Goal: Download file/media

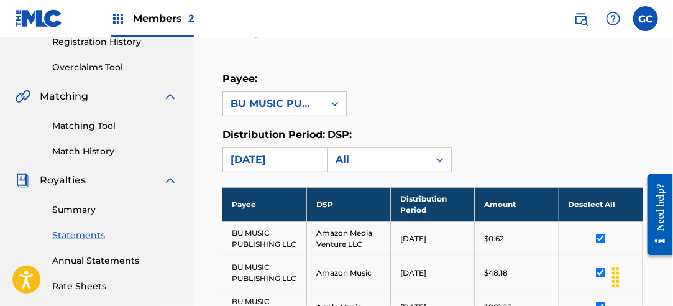
scroll to position [249, 0]
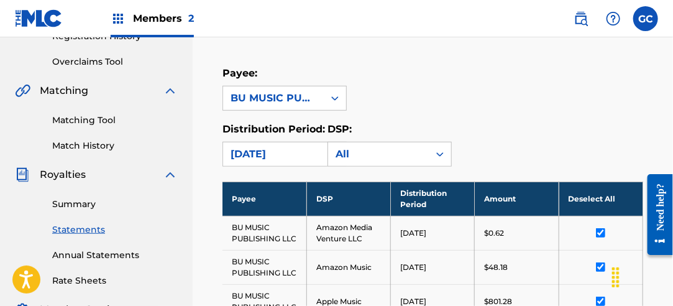
click at [93, 211] on div "Summary Statements Annual Statements Rate Sheets" at bounding box center [96, 234] width 163 height 105
click at [93, 208] on link "Summary" at bounding box center [115, 204] width 126 height 13
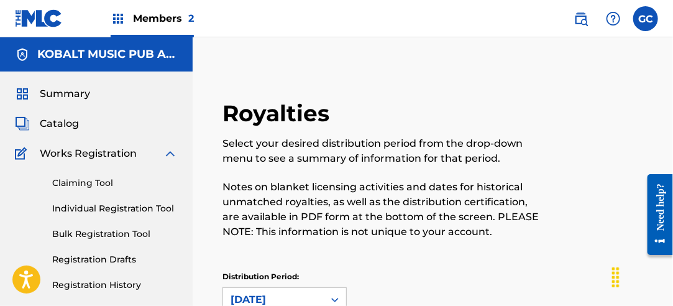
click at [535, 185] on p "Notes on blanket licensing activities and dates for historical unmatched royalt…" at bounding box center [384, 210] width 324 height 60
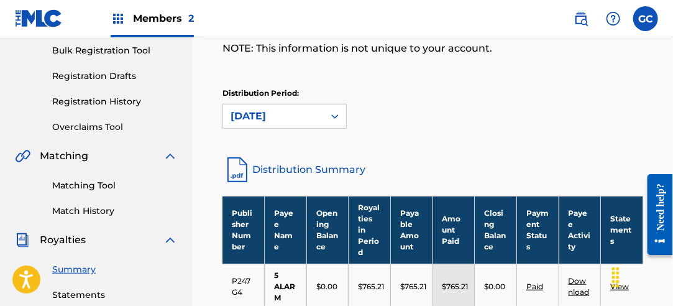
scroll to position [186, 0]
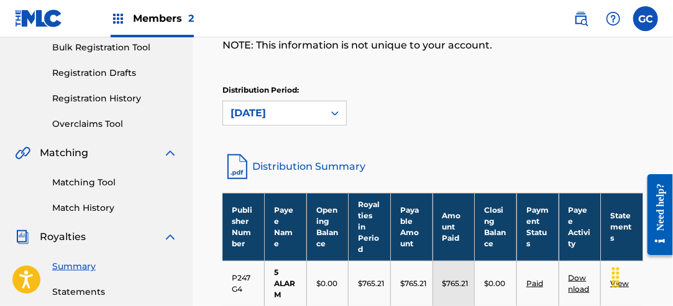
click at [65, 288] on link "Statements" at bounding box center [115, 291] width 126 height 13
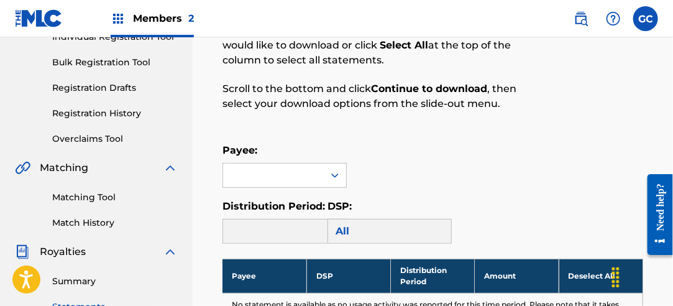
scroll to position [186, 0]
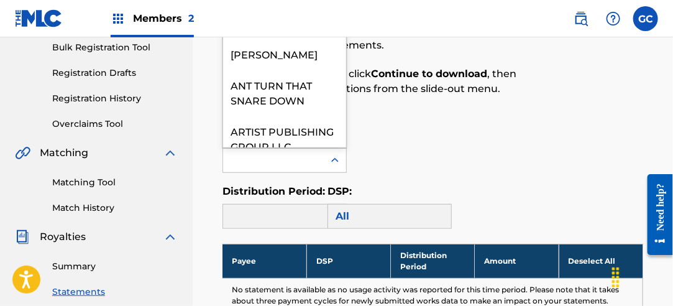
click at [321, 164] on div at bounding box center [273, 161] width 101 height 24
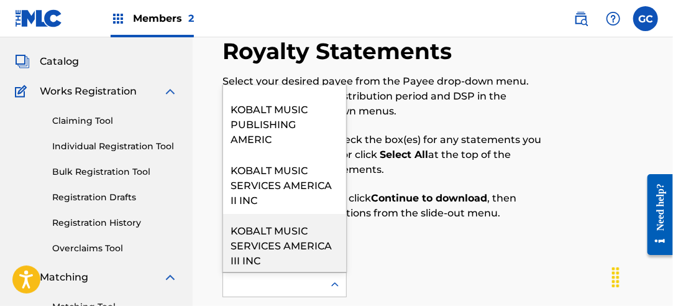
scroll to position [870, 0]
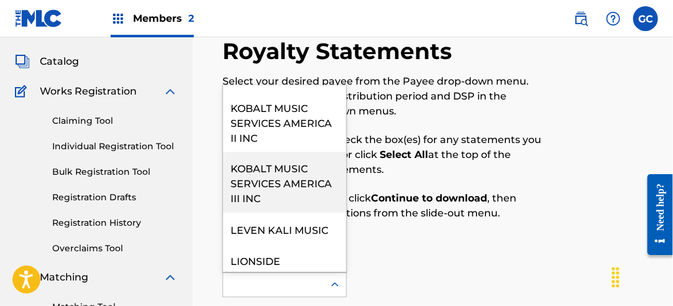
click at [287, 206] on div "KOBALT MUSIC SERVICES AMERICA III INC" at bounding box center [284, 182] width 123 height 61
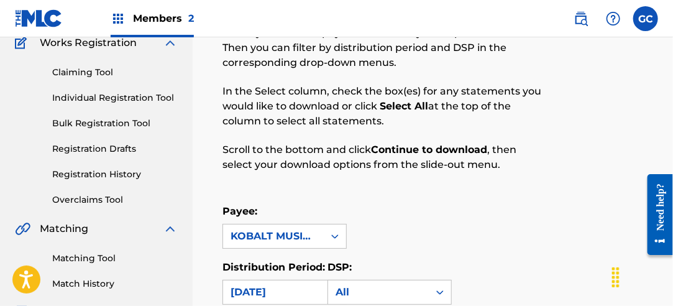
scroll to position [186, 0]
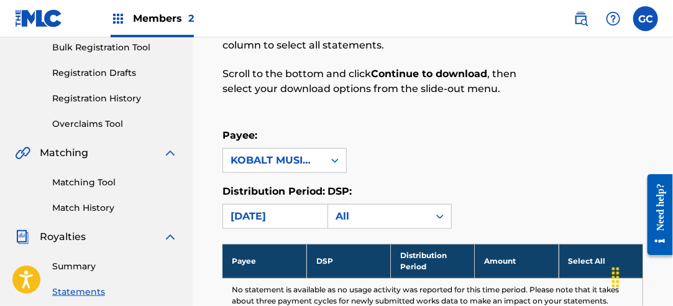
click at [314, 161] on div "KOBALT MUSIC SERVICES AMERICA III INC" at bounding box center [274, 160] width 86 height 15
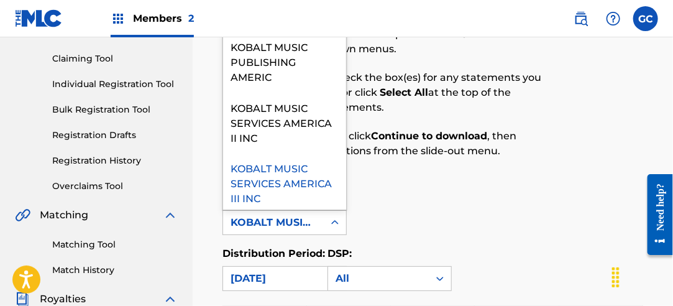
scroll to position [870, 0]
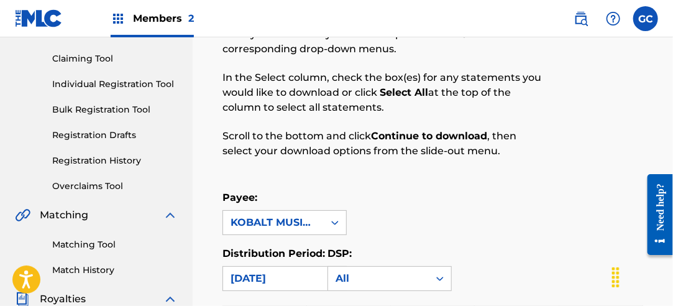
click at [458, 188] on div "Royalty Statements Select your desired payee from the Payee drop-down menu. The…" at bounding box center [433, 240] width 450 height 530
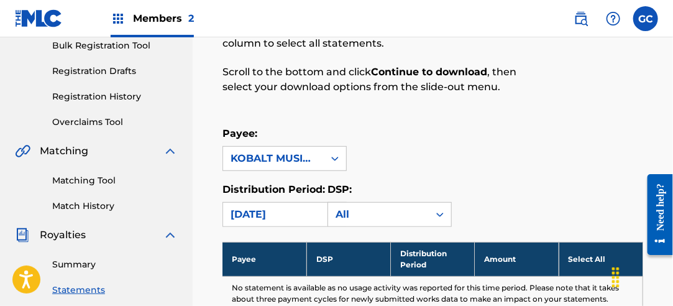
scroll to position [249, 0]
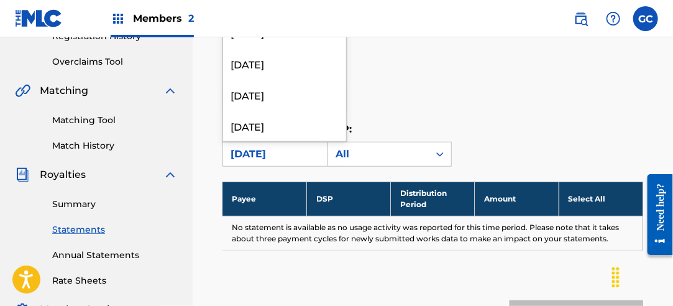
click at [261, 155] on div "[DATE]" at bounding box center [274, 154] width 86 height 15
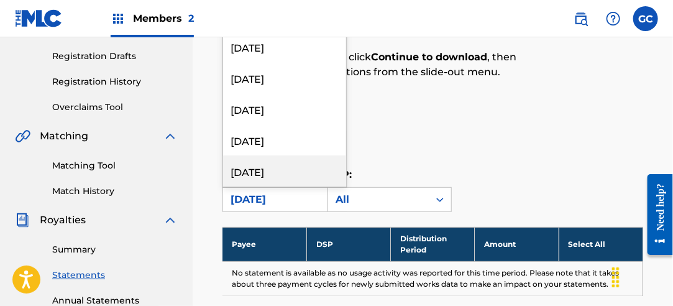
scroll to position [186, 0]
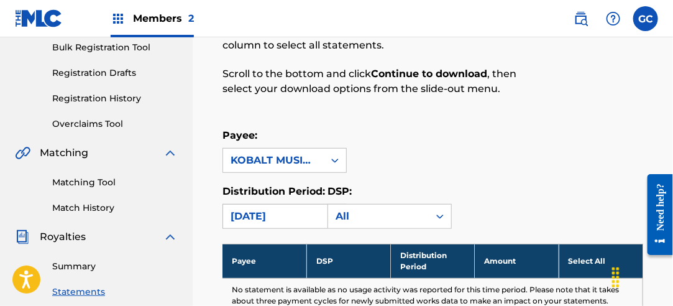
drag, startPoint x: 259, startPoint y: 216, endPoint x: 262, endPoint y: 208, distance: 8.5
click at [259, 216] on div "[DATE]" at bounding box center [274, 216] width 86 height 15
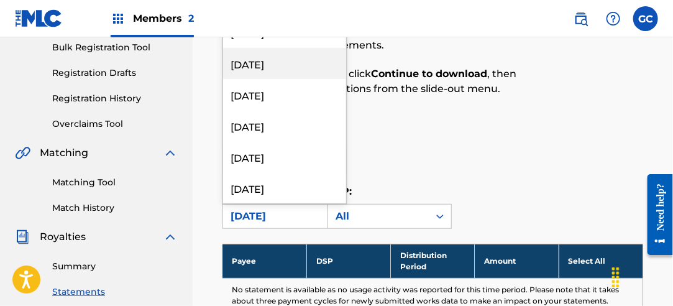
scroll to position [0, 0]
click at [283, 67] on div "[DATE]" at bounding box center [284, 63] width 123 height 31
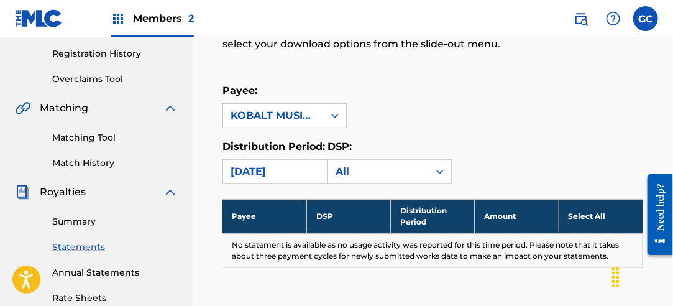
scroll to position [249, 0]
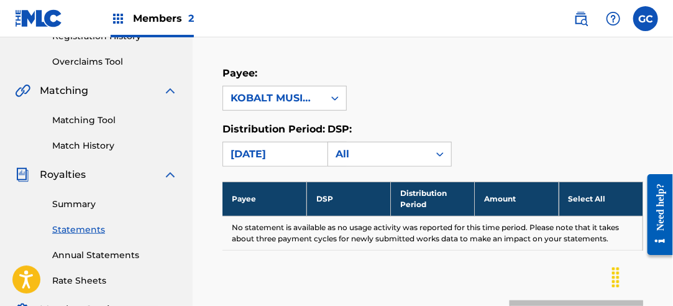
click at [290, 149] on div "[DATE]" at bounding box center [274, 154] width 86 height 15
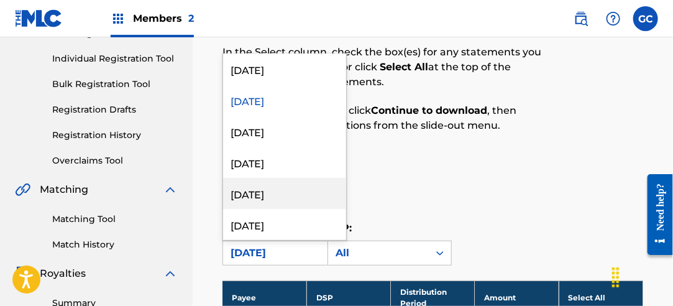
scroll to position [124, 0]
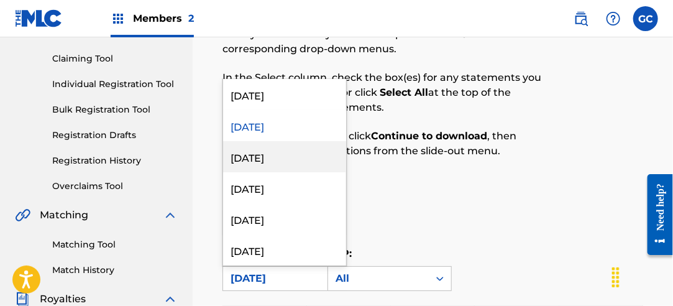
click at [283, 152] on div "[DATE]" at bounding box center [284, 156] width 123 height 31
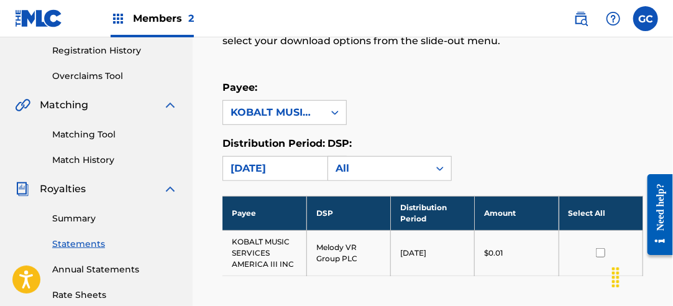
scroll to position [249, 0]
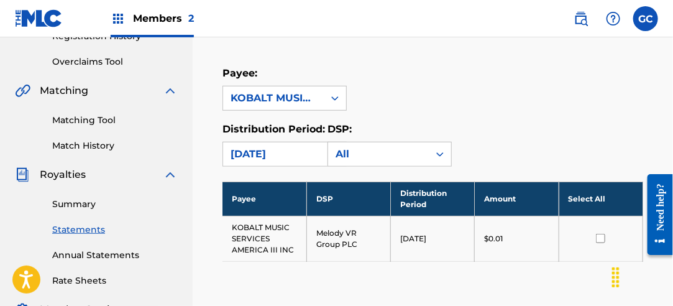
click at [567, 194] on th "Select All" at bounding box center [601, 198] width 84 height 34
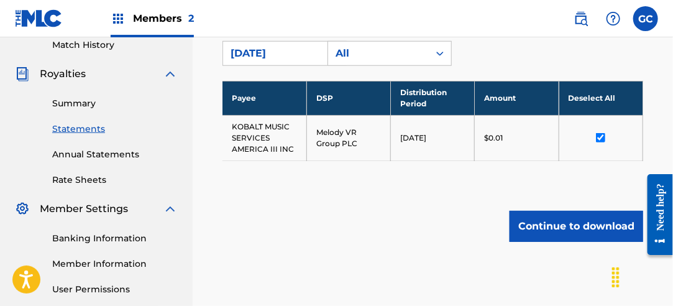
scroll to position [373, 0]
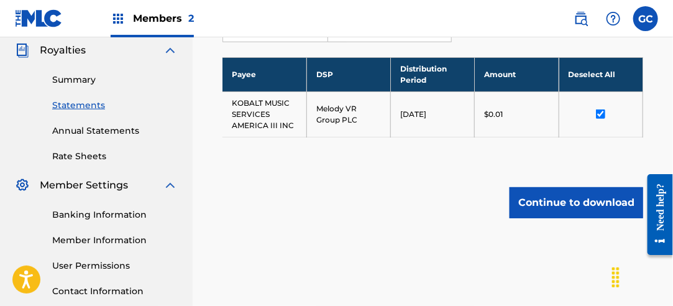
click at [575, 204] on button "Continue to download" at bounding box center [577, 202] width 134 height 31
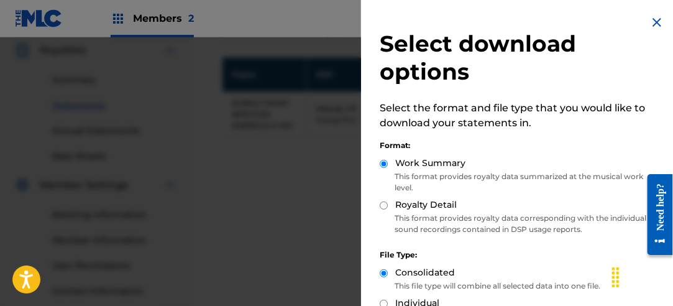
click at [383, 206] on input "Royalty Detail" at bounding box center [384, 205] width 8 height 8
radio input "true"
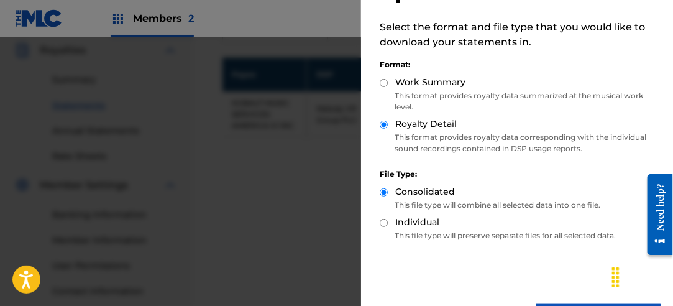
scroll to position [124, 0]
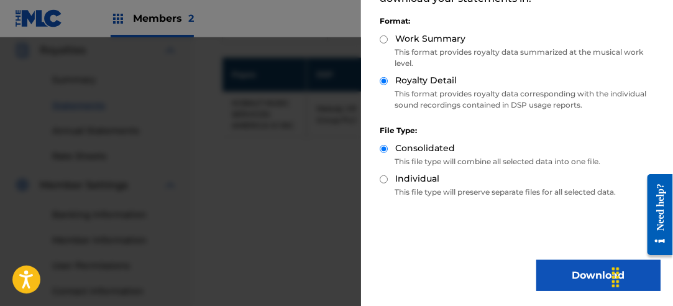
click at [580, 270] on button "Download" at bounding box center [598, 275] width 124 height 31
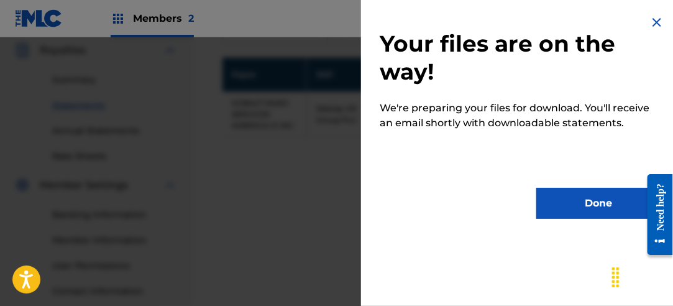
scroll to position [0, 0]
click at [585, 198] on button "Done" at bounding box center [598, 203] width 124 height 31
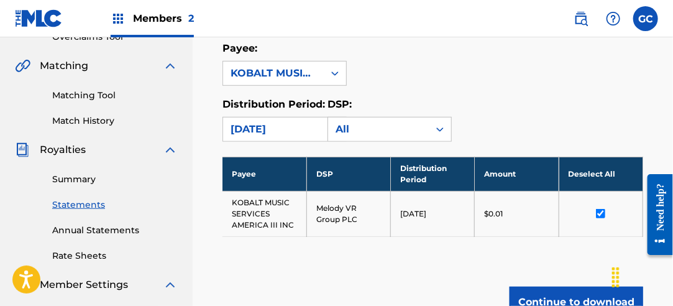
scroll to position [186, 0]
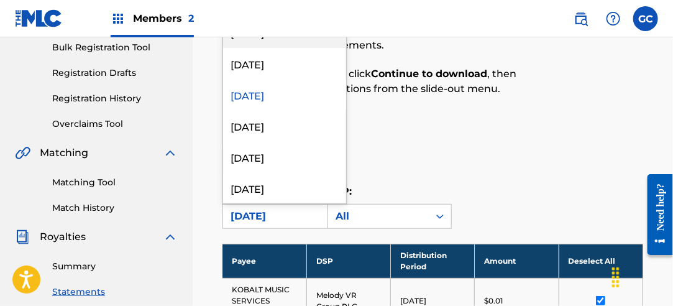
click at [278, 211] on div "[DATE]" at bounding box center [274, 216] width 86 height 15
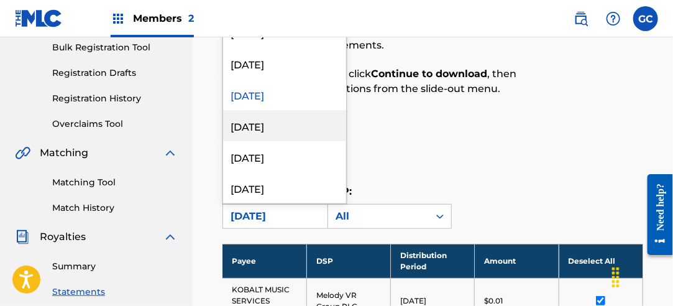
click at [291, 123] on div "[DATE]" at bounding box center [284, 125] width 123 height 31
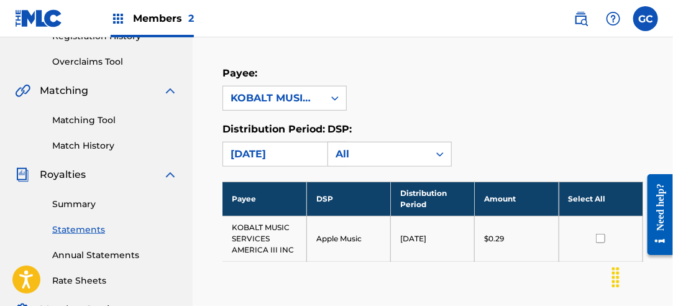
click at [589, 196] on th "Select All" at bounding box center [601, 198] width 84 height 34
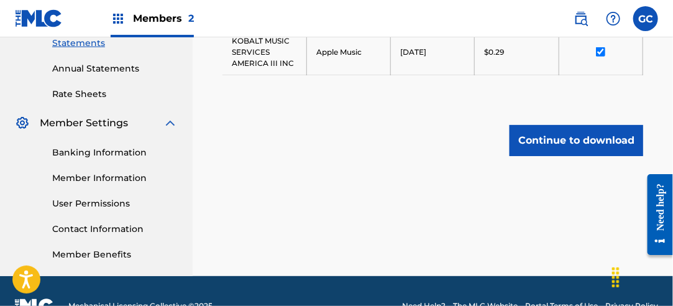
click at [570, 146] on button "Continue to download" at bounding box center [577, 140] width 134 height 31
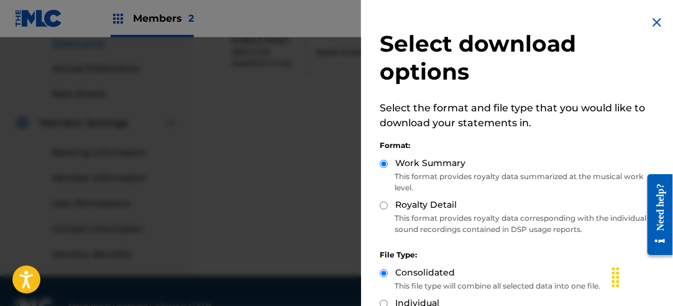
click at [382, 204] on input "Royalty Detail" at bounding box center [384, 205] width 8 height 8
radio input "true"
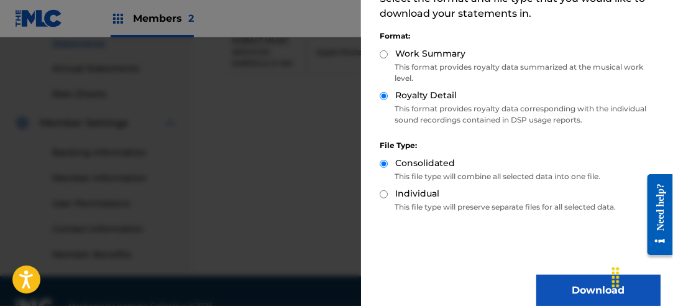
scroll to position [124, 0]
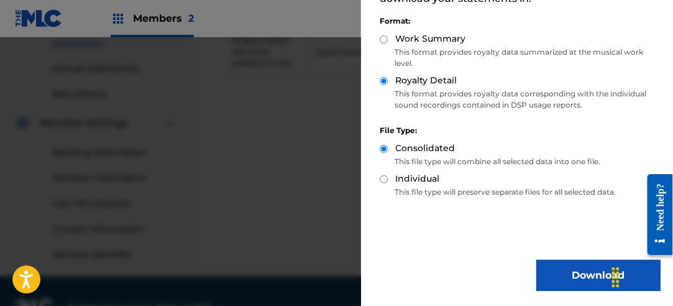
click at [575, 273] on button "Download" at bounding box center [598, 275] width 124 height 31
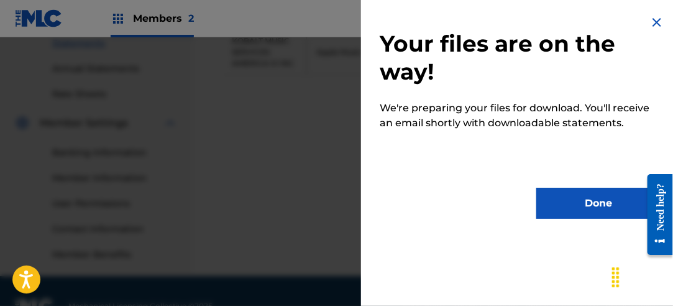
click at [595, 206] on button "Done" at bounding box center [598, 203] width 124 height 31
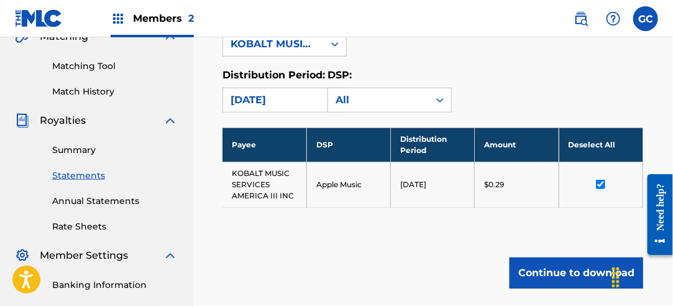
scroll to position [186, 0]
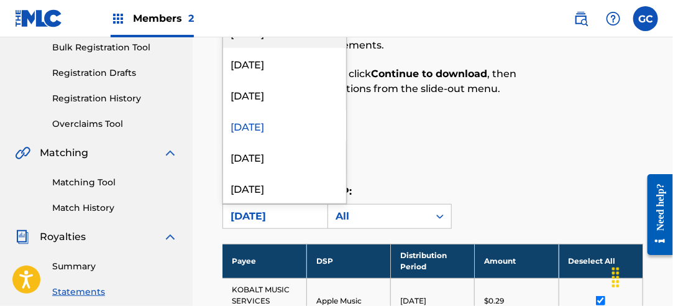
click at [290, 211] on div "[DATE]" at bounding box center [274, 216] width 86 height 15
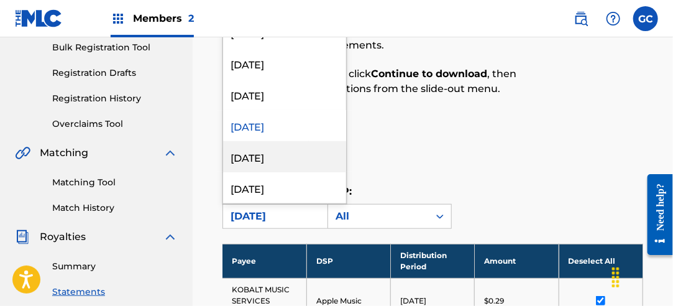
drag, startPoint x: 290, startPoint y: 162, endPoint x: 326, endPoint y: 161, distance: 36.7
click at [290, 162] on div "[DATE]" at bounding box center [284, 156] width 123 height 31
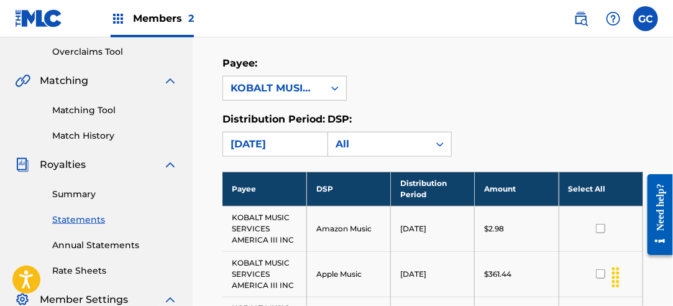
scroll to position [311, 0]
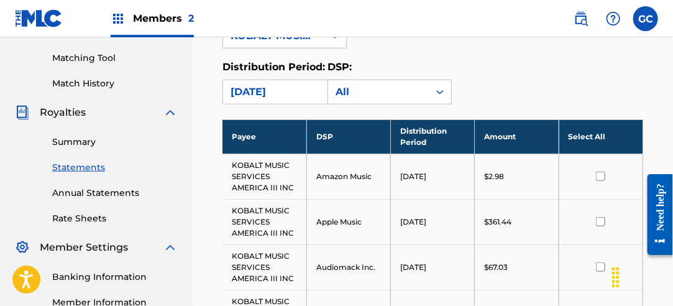
click at [582, 135] on th "Select All" at bounding box center [601, 136] width 84 height 34
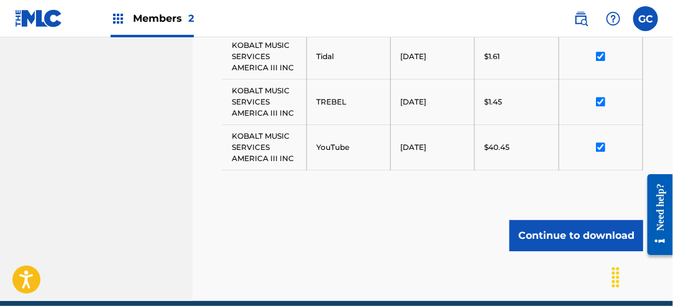
scroll to position [1069, 0]
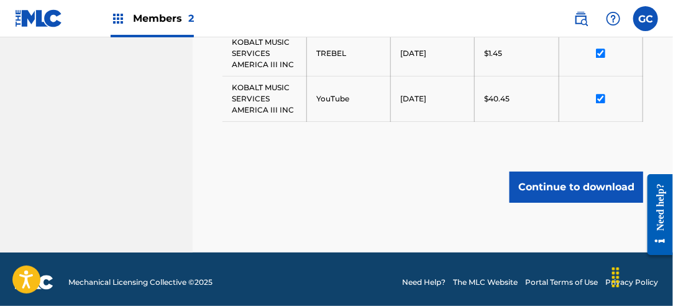
click at [584, 178] on button "Continue to download" at bounding box center [577, 186] width 134 height 31
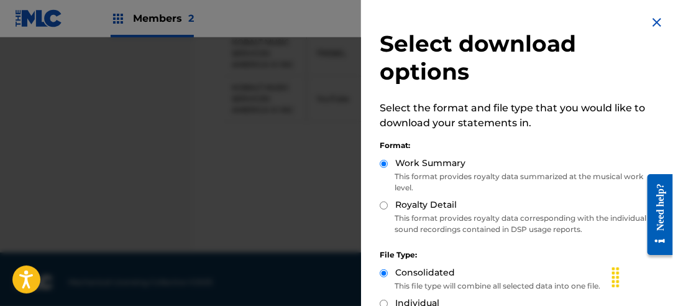
click at [380, 205] on input "Royalty Detail" at bounding box center [384, 205] width 8 height 8
radio input "true"
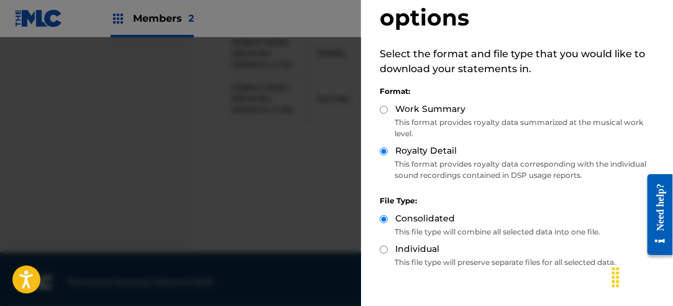
scroll to position [124, 0]
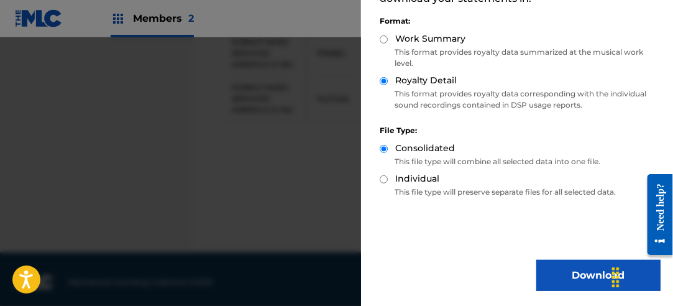
click at [561, 268] on button "Download" at bounding box center [598, 275] width 124 height 31
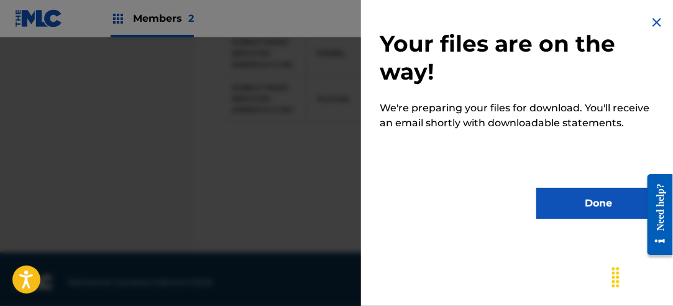
click at [578, 201] on button "Done" at bounding box center [598, 203] width 124 height 31
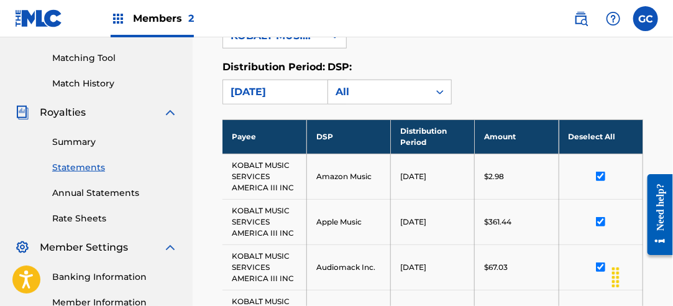
scroll to position [261, 0]
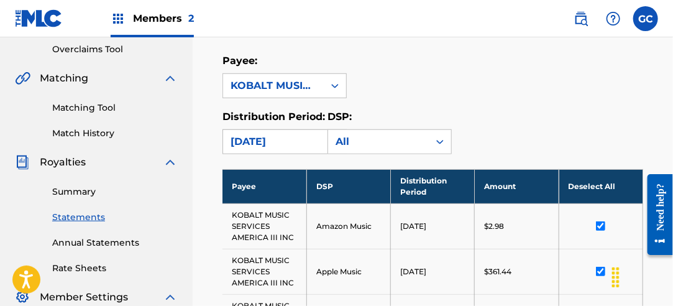
click at [304, 141] on div "[DATE]" at bounding box center [274, 141] width 86 height 15
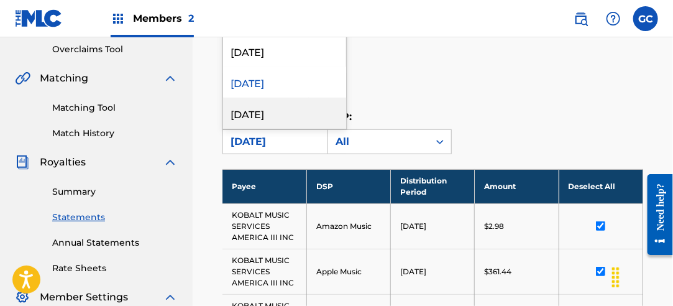
click at [303, 110] on div "[DATE]" at bounding box center [284, 113] width 123 height 31
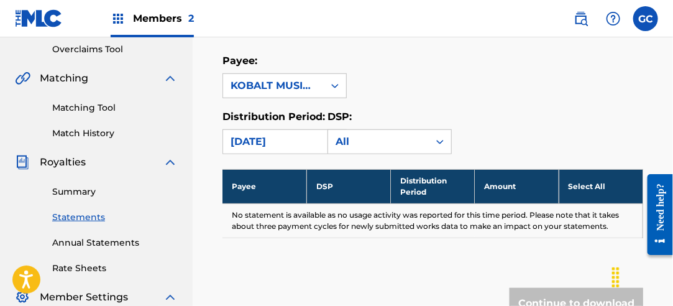
click at [295, 142] on div "[DATE]" at bounding box center [274, 141] width 86 height 15
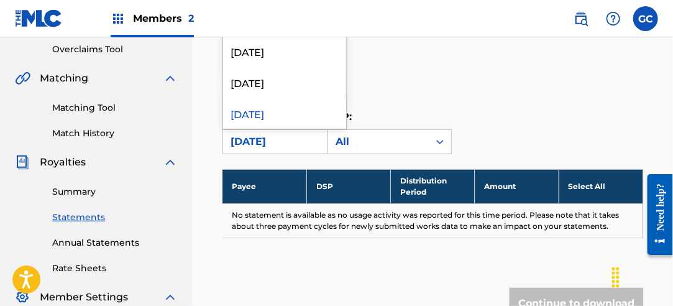
scroll to position [62, 0]
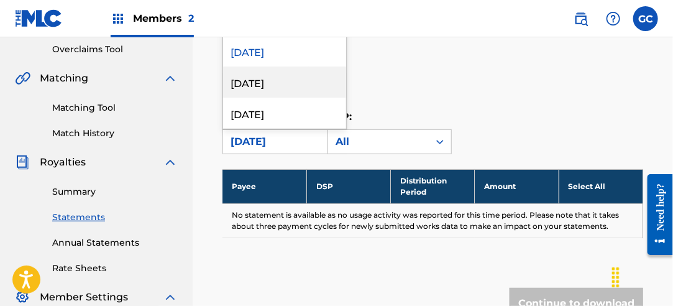
click at [291, 86] on div "[DATE]" at bounding box center [284, 81] width 123 height 31
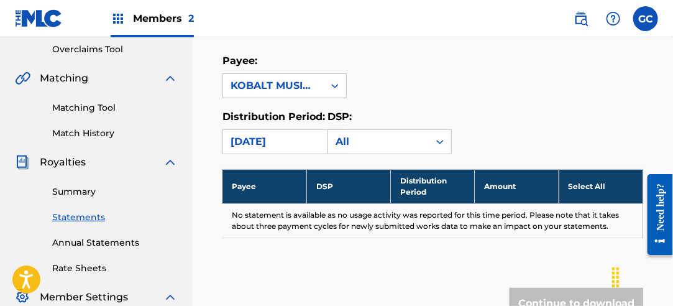
click at [287, 137] on div "[DATE]" at bounding box center [274, 141] width 86 height 15
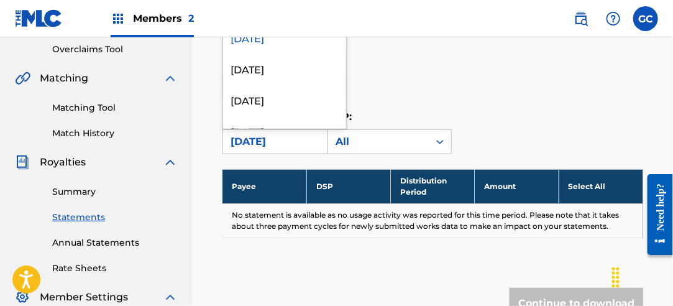
scroll to position [124, 0]
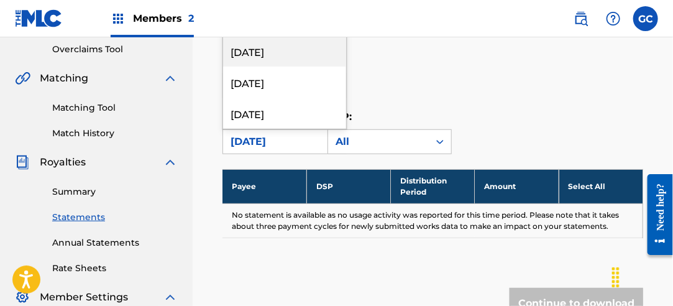
click at [287, 62] on div "[DATE]" at bounding box center [284, 50] width 123 height 31
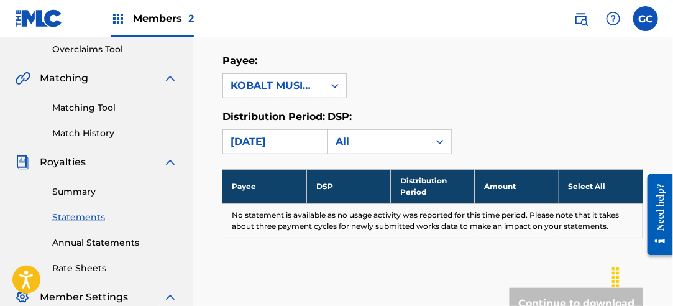
click at [279, 135] on div "[DATE]" at bounding box center [274, 141] width 86 height 15
